Goal: Task Accomplishment & Management: Use online tool/utility

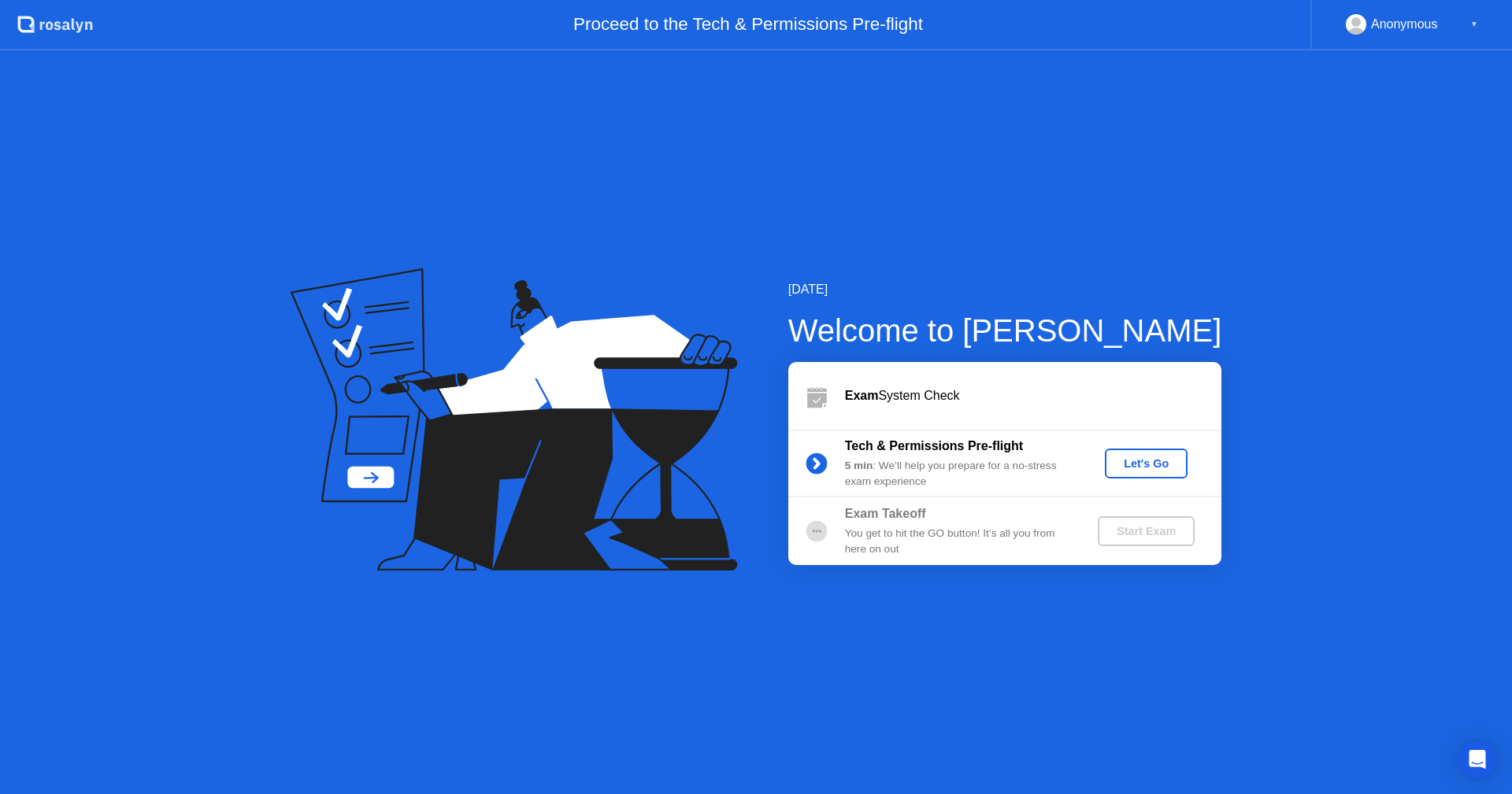
click at [1157, 462] on div "Let's Go" at bounding box center [1146, 463] width 70 height 13
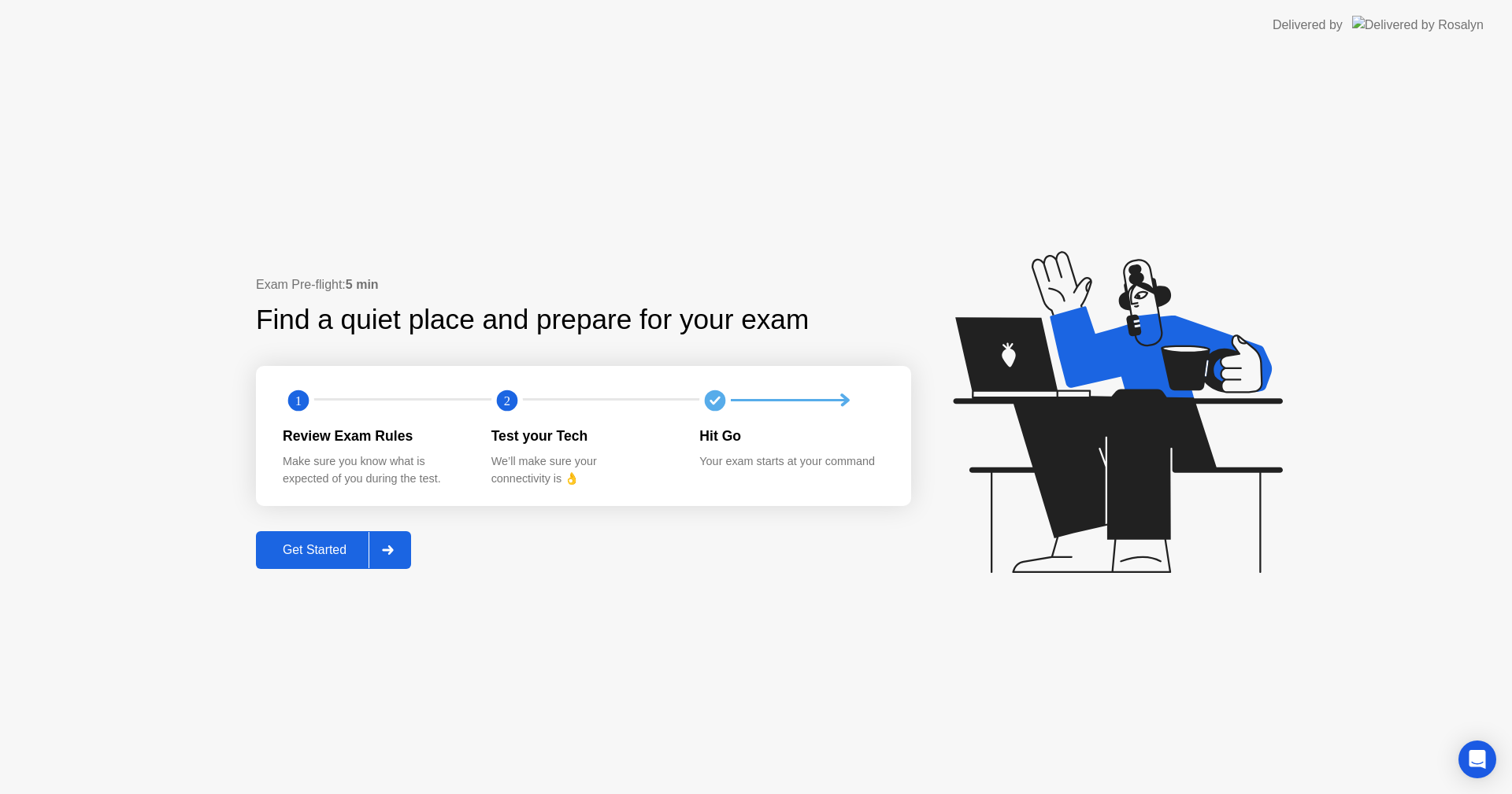
click at [330, 546] on div "Get Started" at bounding box center [314, 550] width 108 height 15
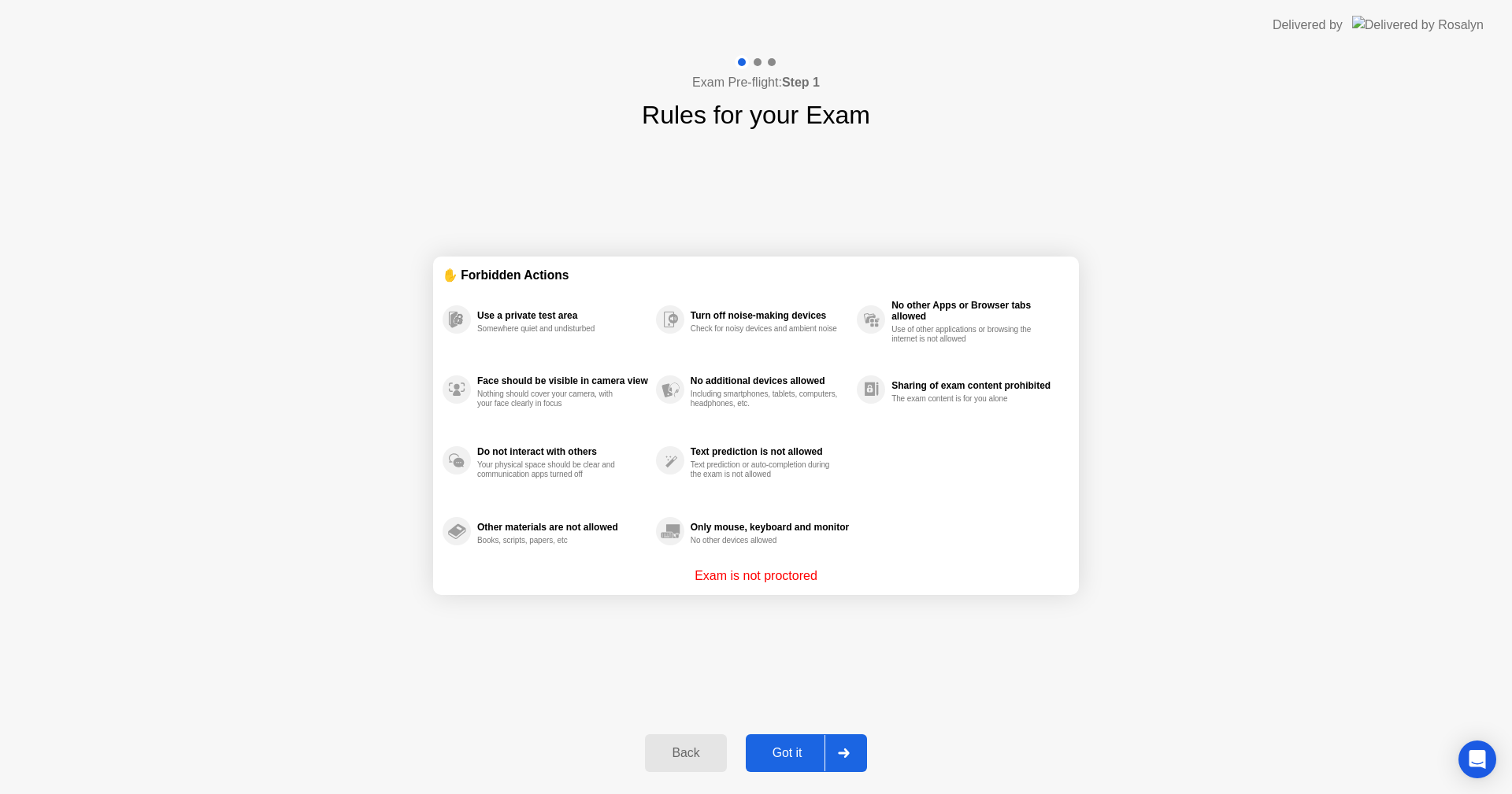
click at [785, 752] on div "Got it" at bounding box center [788, 753] width 74 height 15
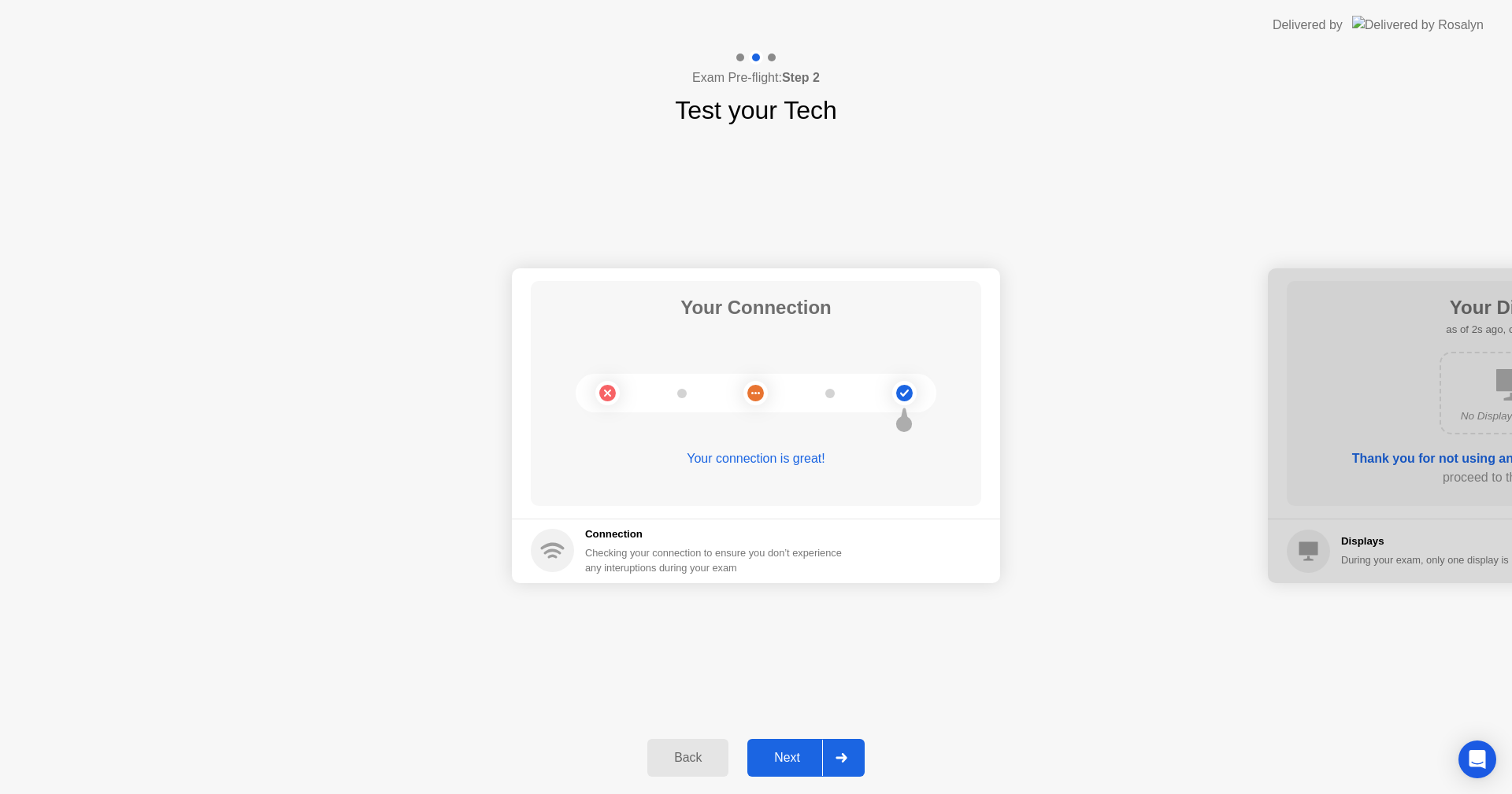
click at [785, 752] on div "Next" at bounding box center [788, 758] width 70 height 15
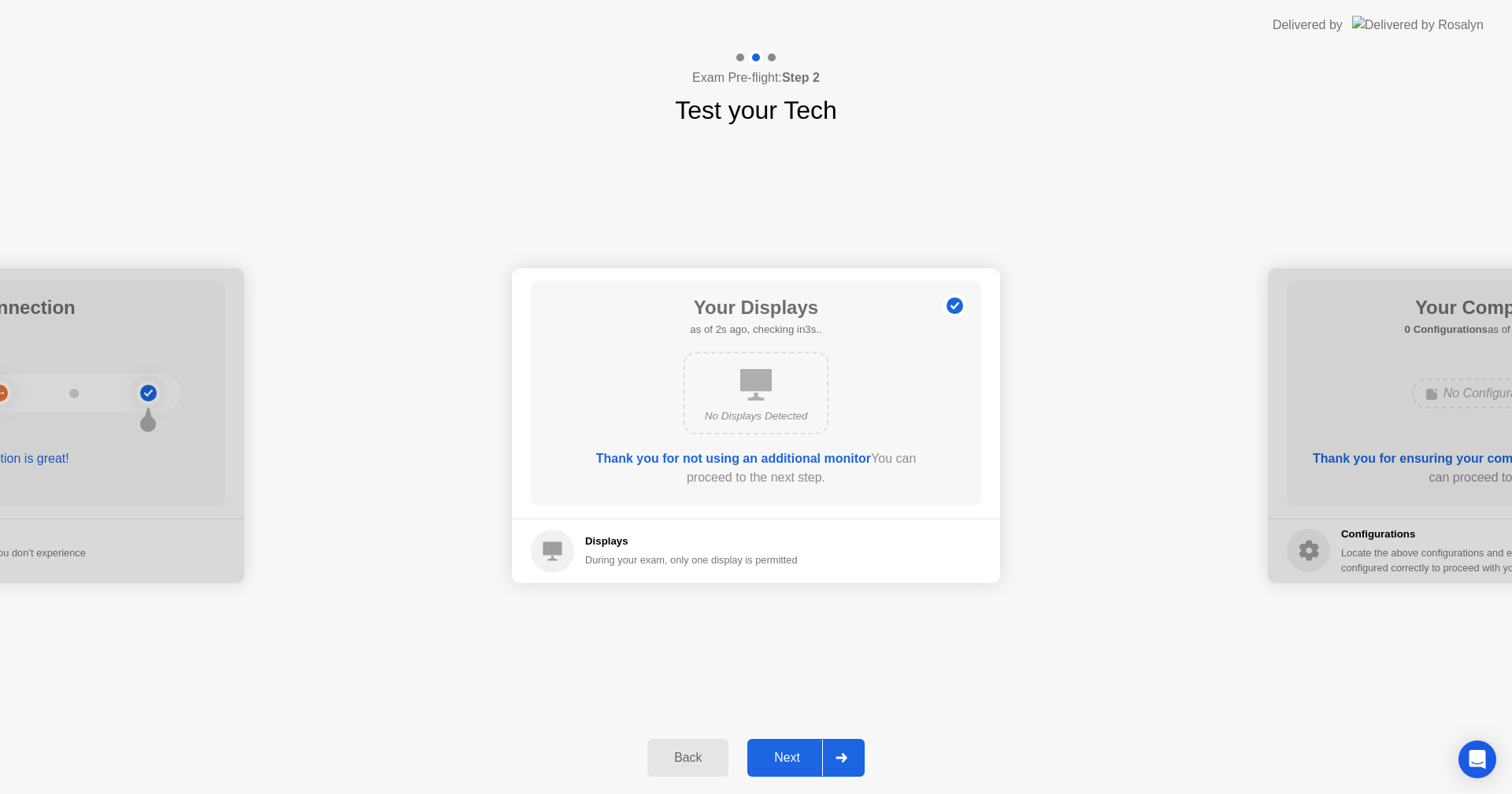
click at [785, 752] on div "Next" at bounding box center [788, 758] width 70 height 15
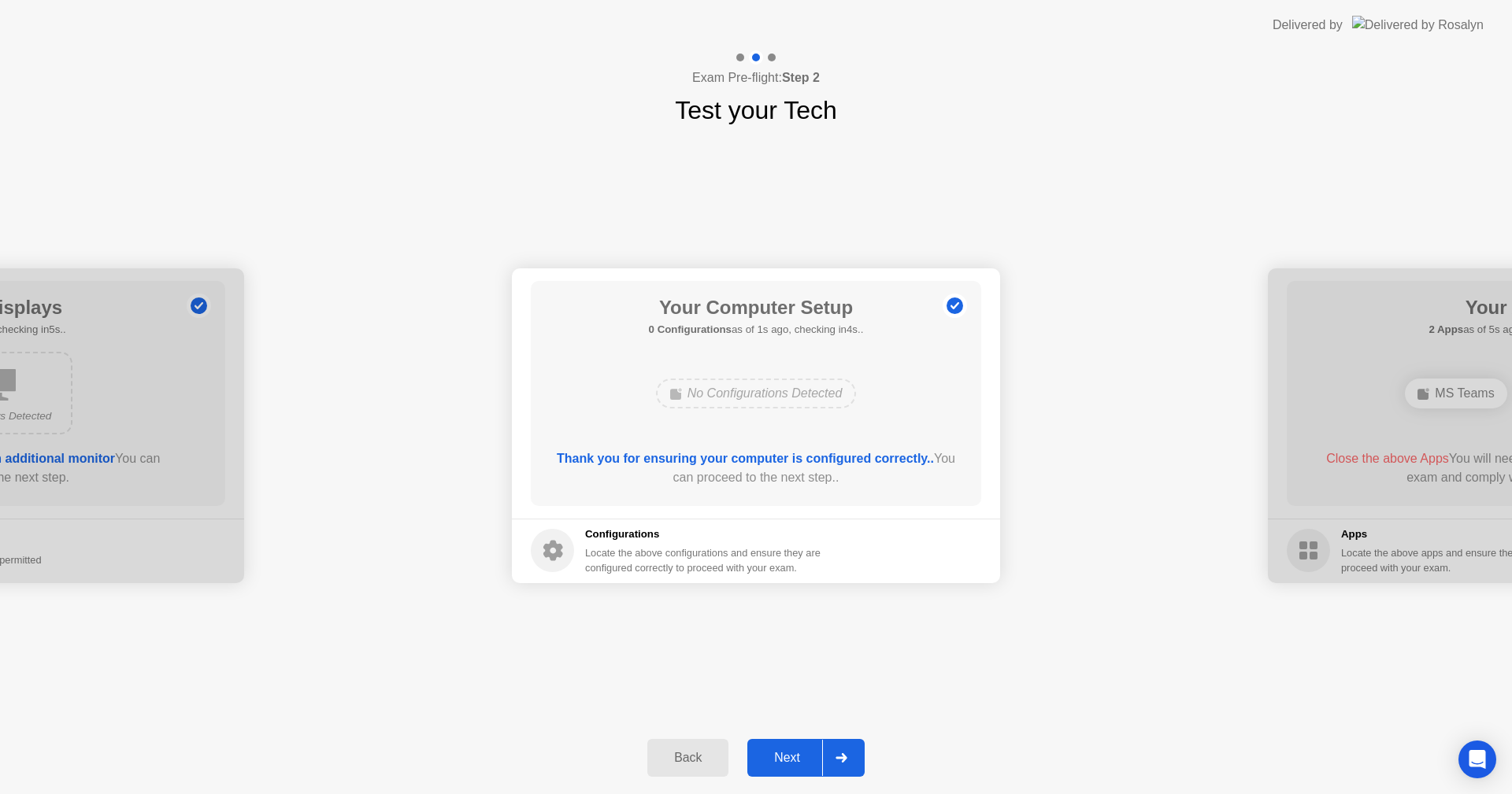
click at [785, 752] on div "Next" at bounding box center [788, 758] width 70 height 15
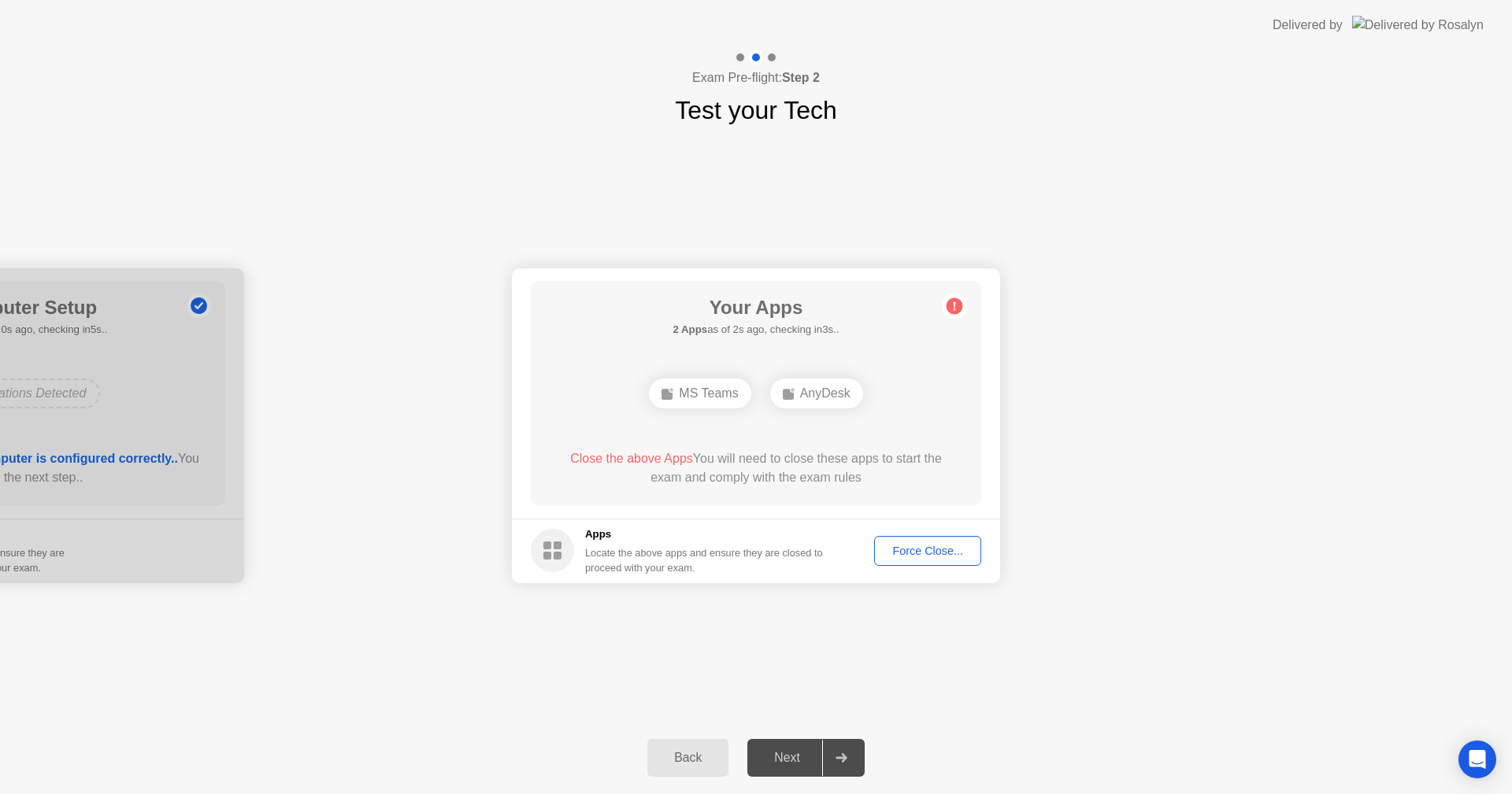
click at [941, 546] on div "Force Close..." at bounding box center [927, 550] width 96 height 13
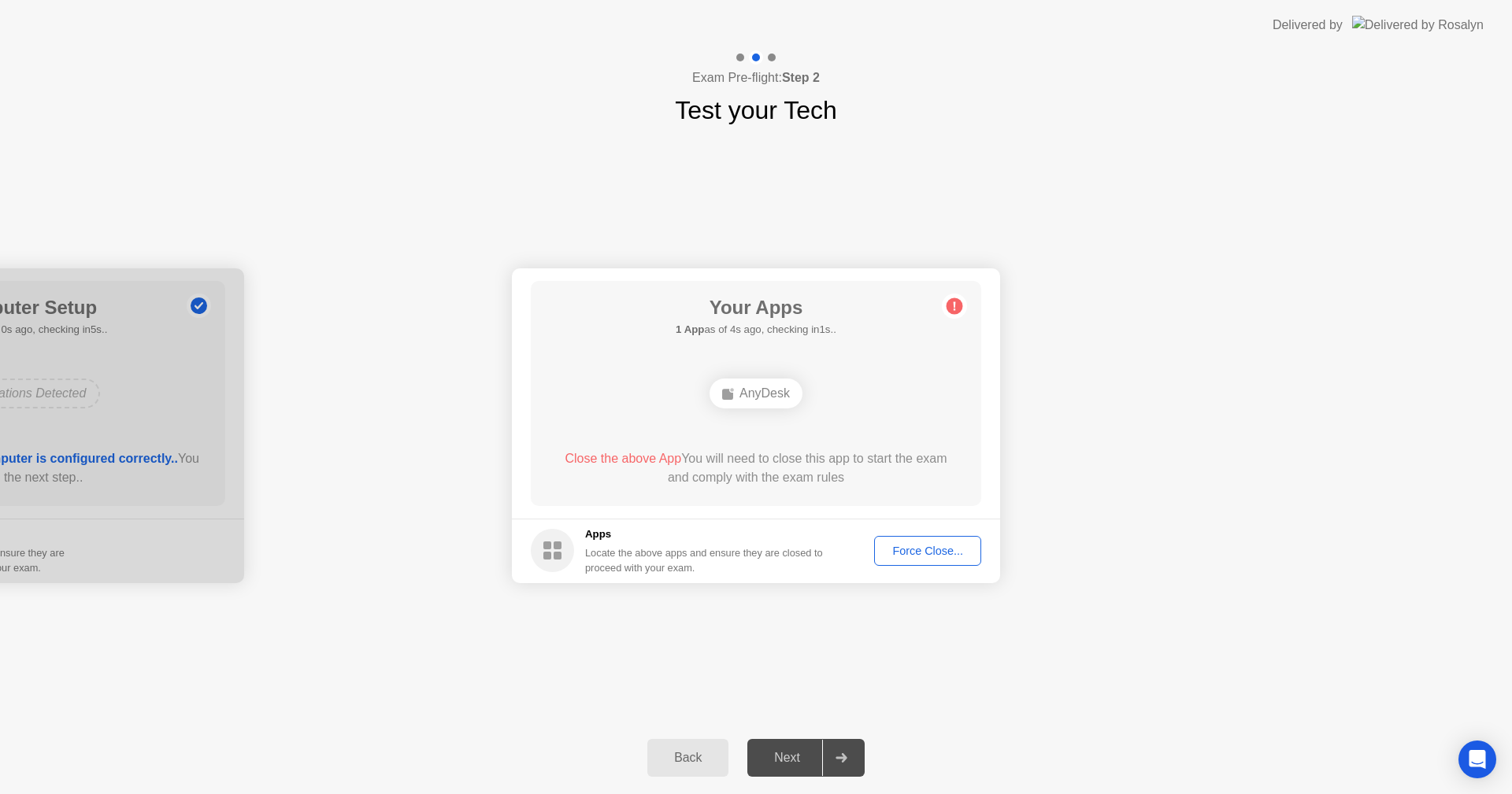
click at [924, 548] on div "Force Close..." at bounding box center [927, 550] width 96 height 13
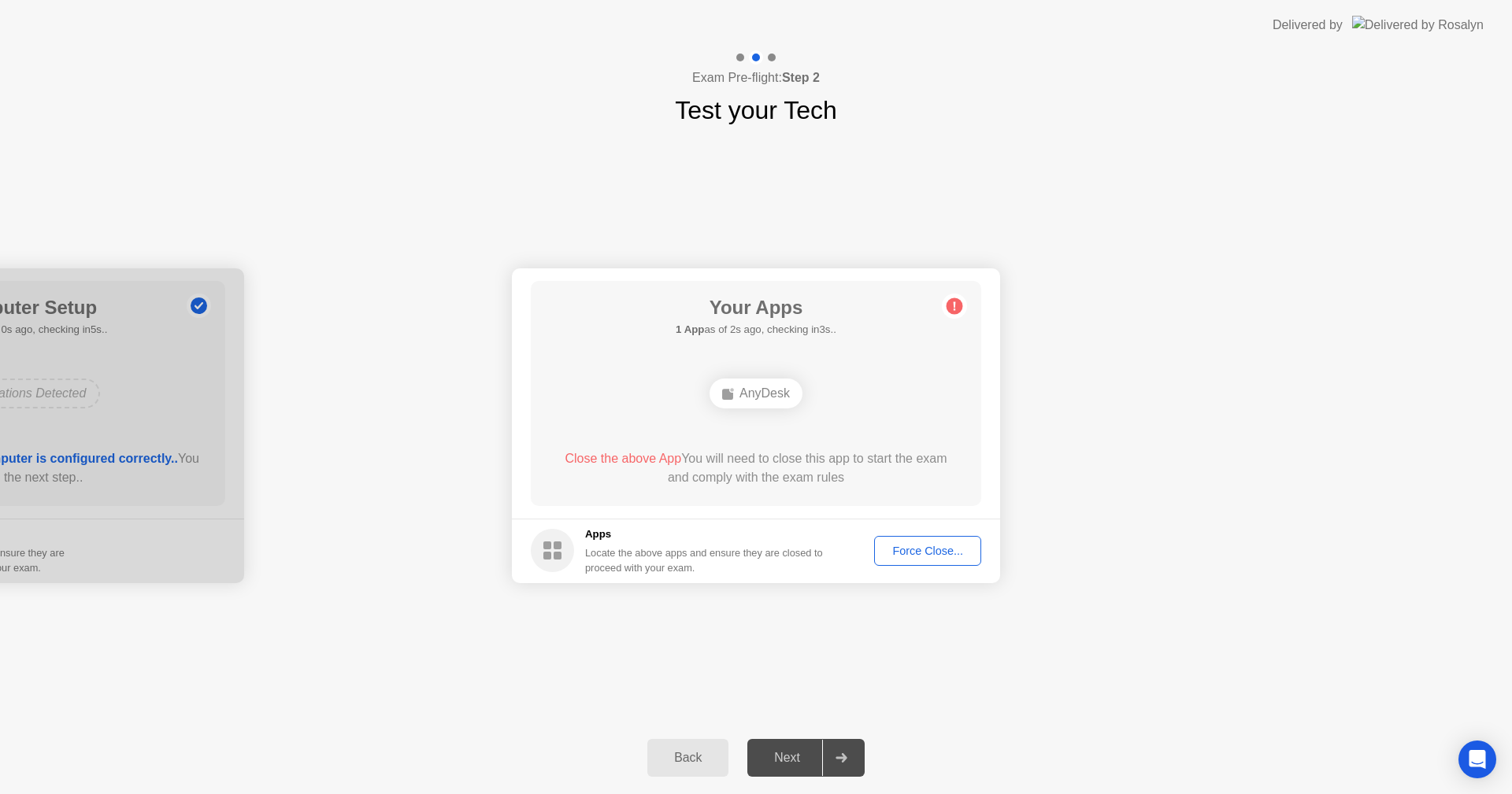
click at [909, 550] on div "Force Close..." at bounding box center [927, 550] width 96 height 13
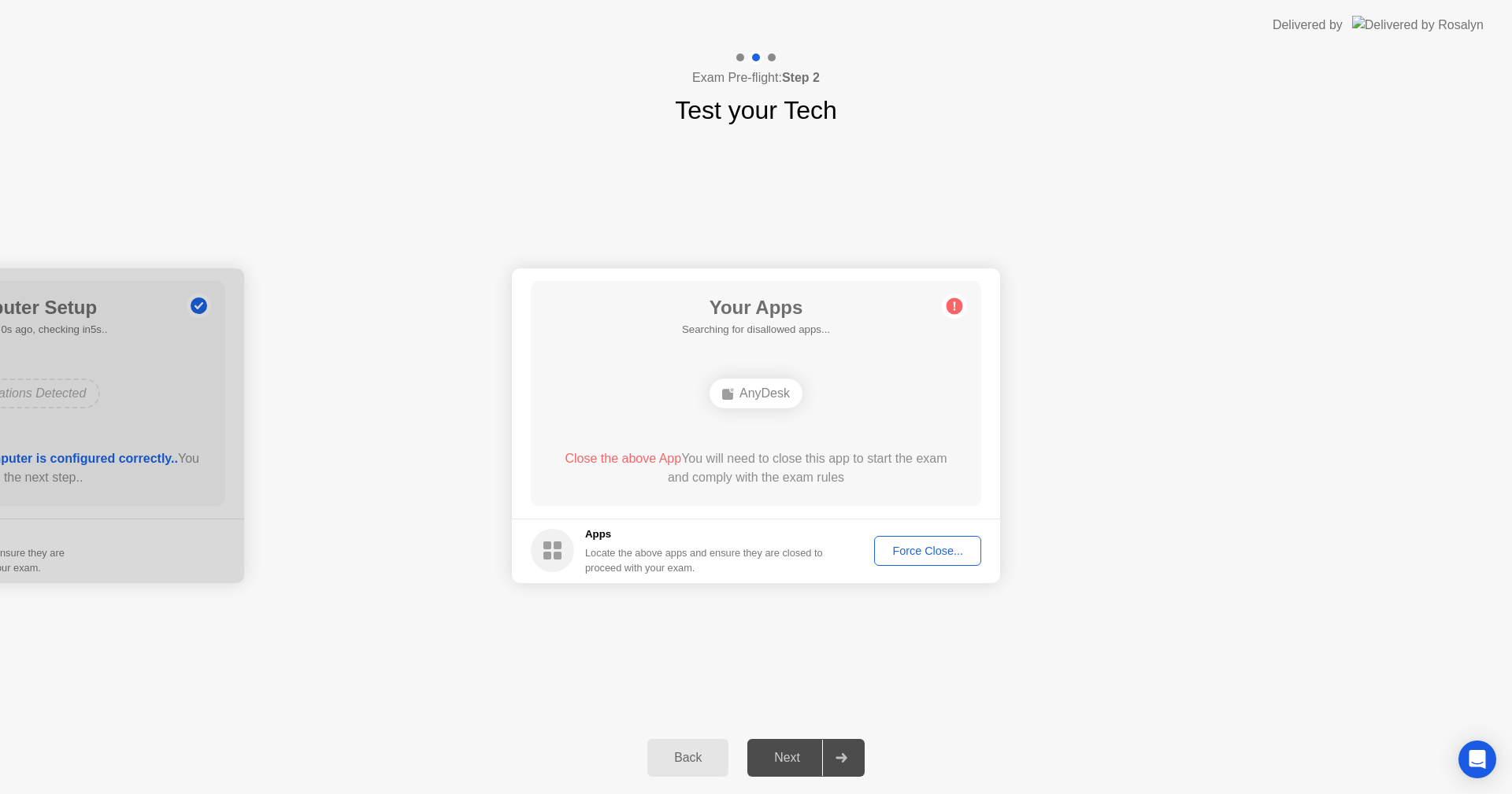
click at [924, 550] on div "Force Close..." at bounding box center [927, 550] width 96 height 13
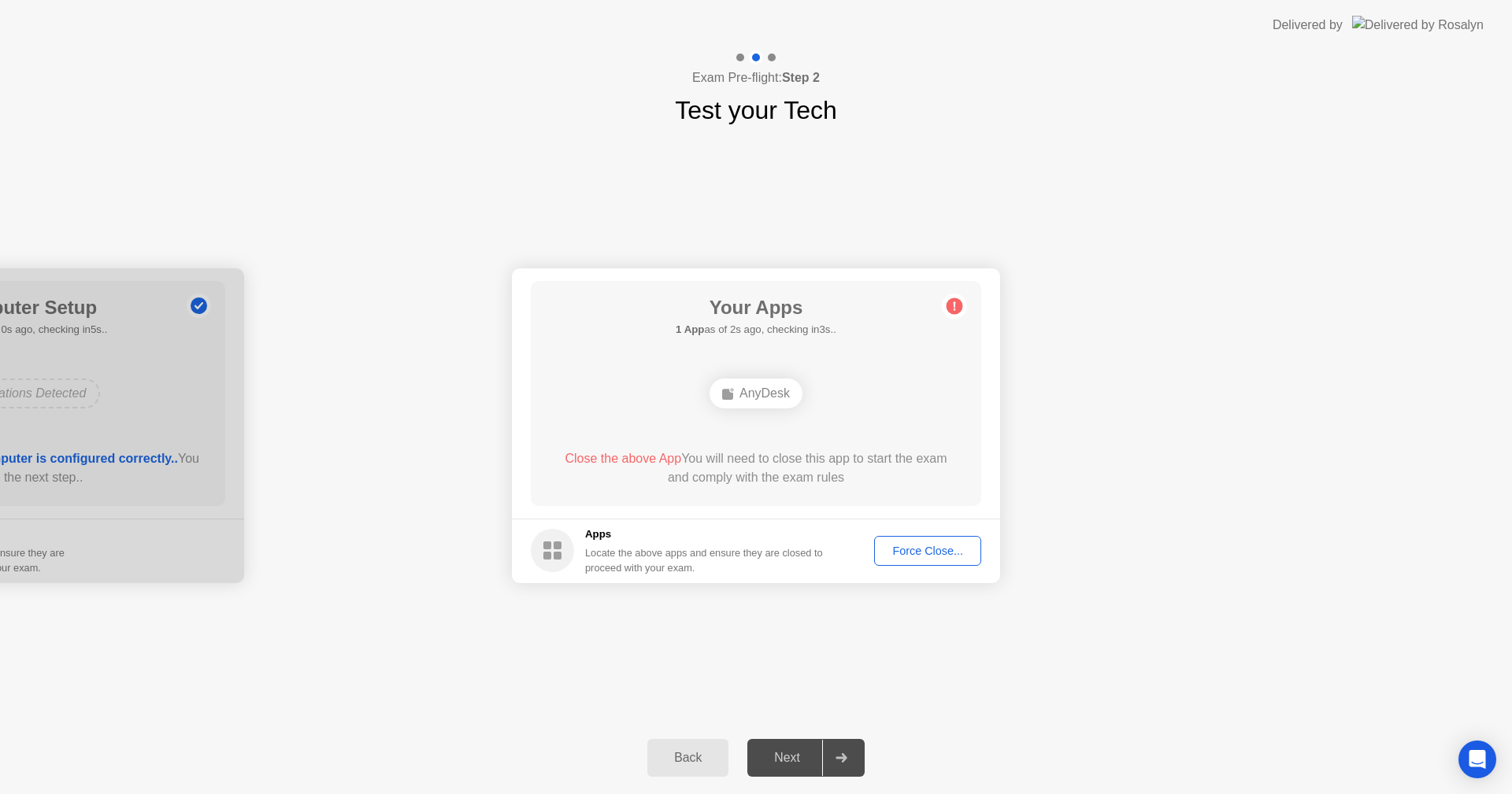
click at [939, 549] on div "Force Close..." at bounding box center [927, 550] width 96 height 13
